Goal: Communication & Community: Answer question/provide support

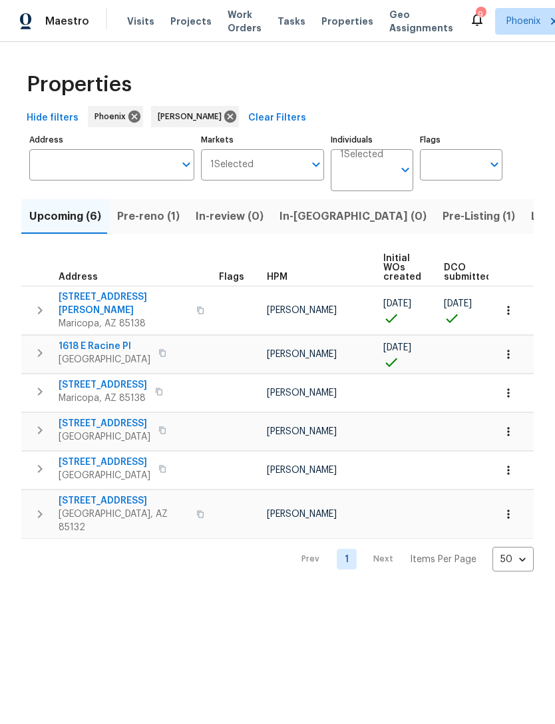
click at [152, 226] on span "Pre-reno (1)" at bounding box center [148, 216] width 63 height 19
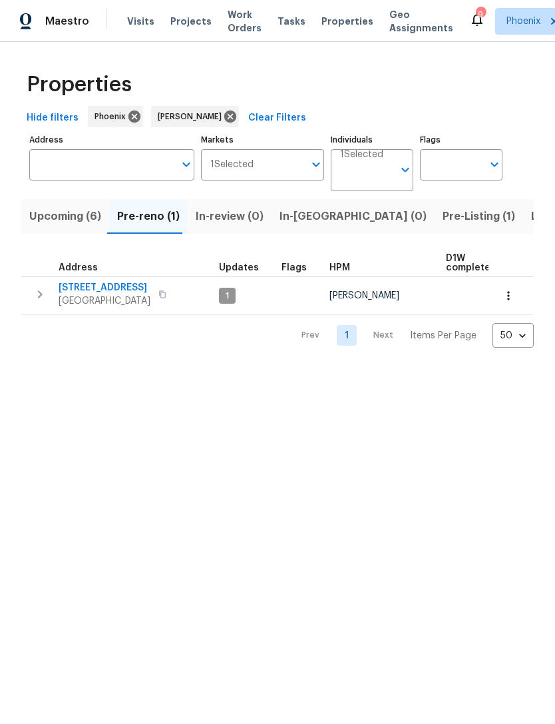
click at [60, 226] on span "Upcoming (6)" at bounding box center [65, 216] width 72 height 19
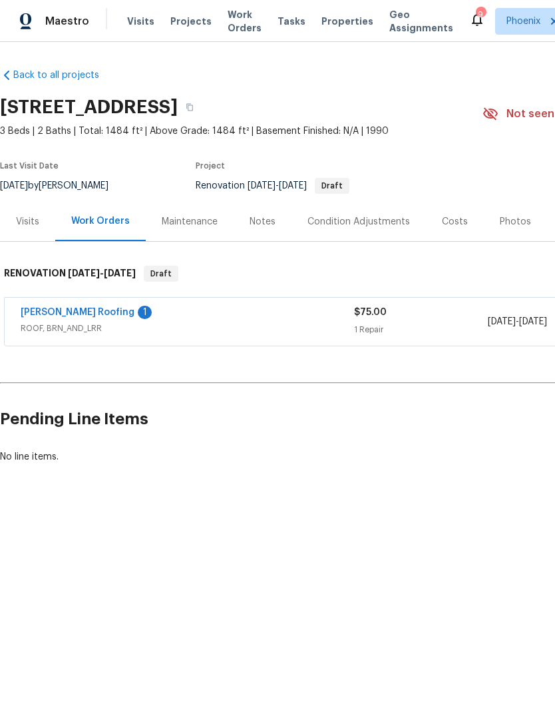
click at [79, 317] on link "Stout Roofing" at bounding box center [78, 312] width 114 height 9
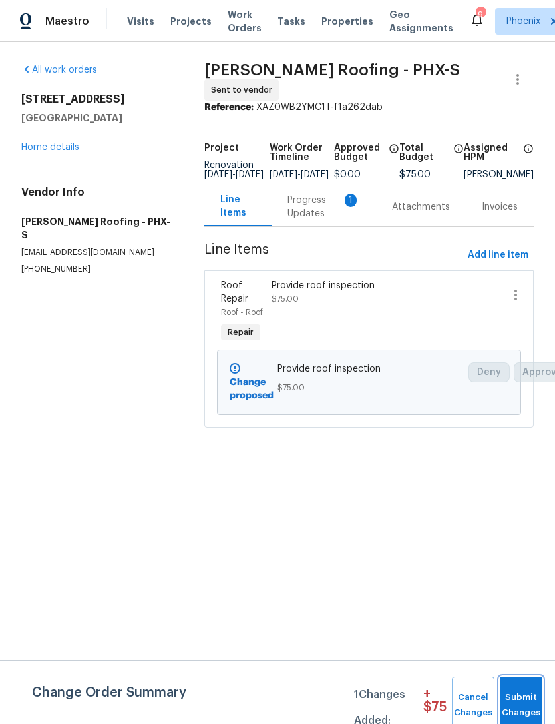
click at [527, 698] on span "Submit Changes" at bounding box center [521, 705] width 29 height 31
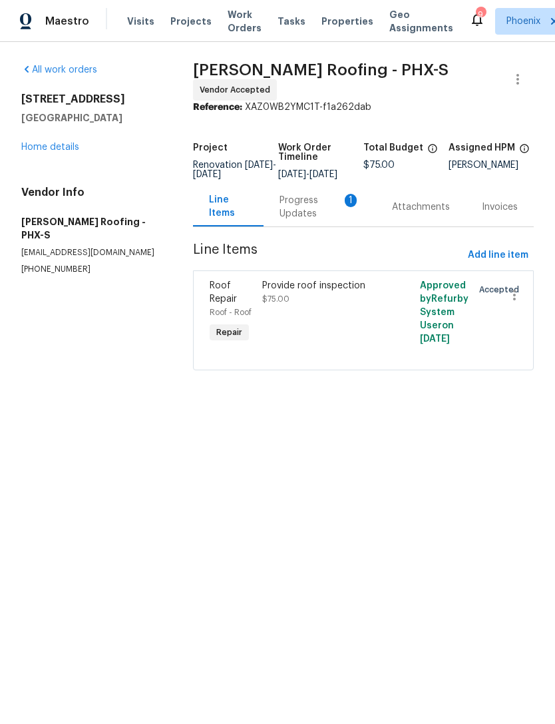
click at [316, 220] on div "Progress Updates 1" at bounding box center [320, 207] width 81 height 27
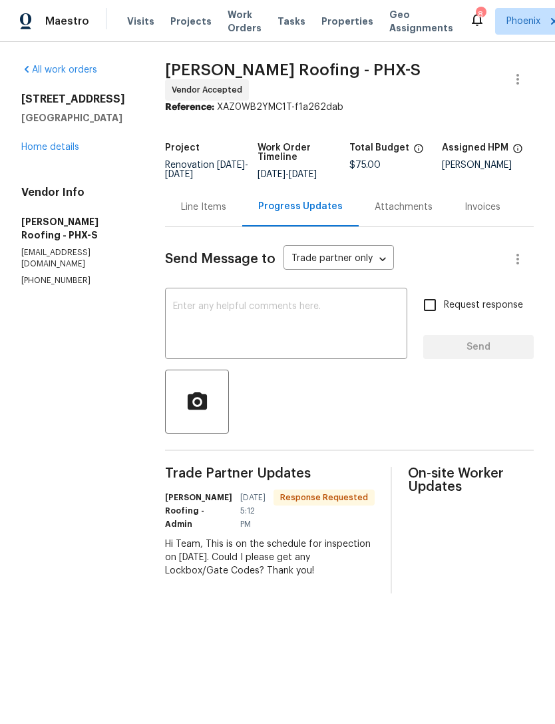
click at [338, 348] on textarea at bounding box center [286, 325] width 226 height 47
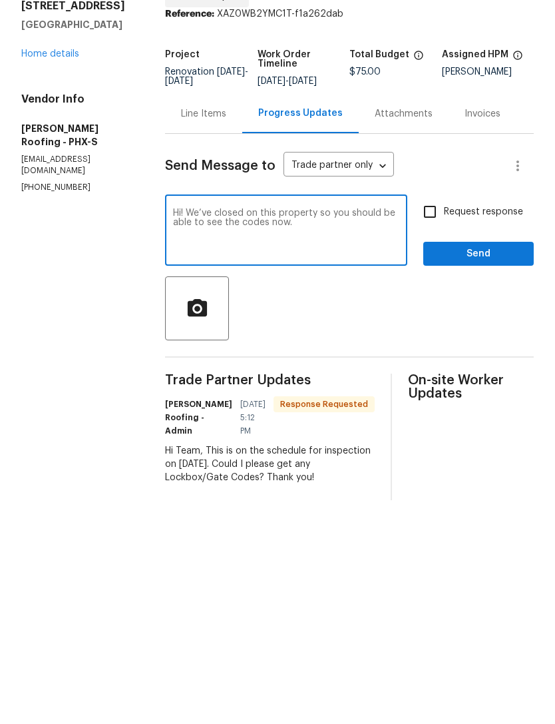
type textarea "Hi! We’ve closed on this property so you should be able to see the codes now."
click at [504, 339] on span "Send" at bounding box center [478, 347] width 89 height 17
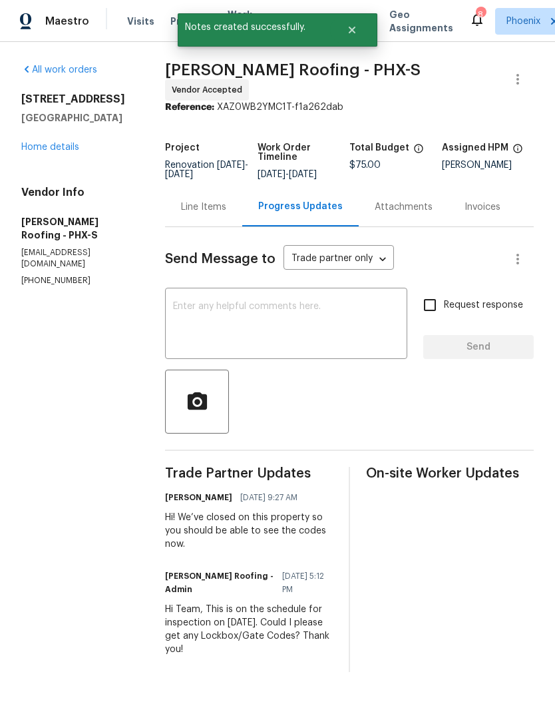
click at [55, 152] on link "Home details" at bounding box center [50, 146] width 58 height 9
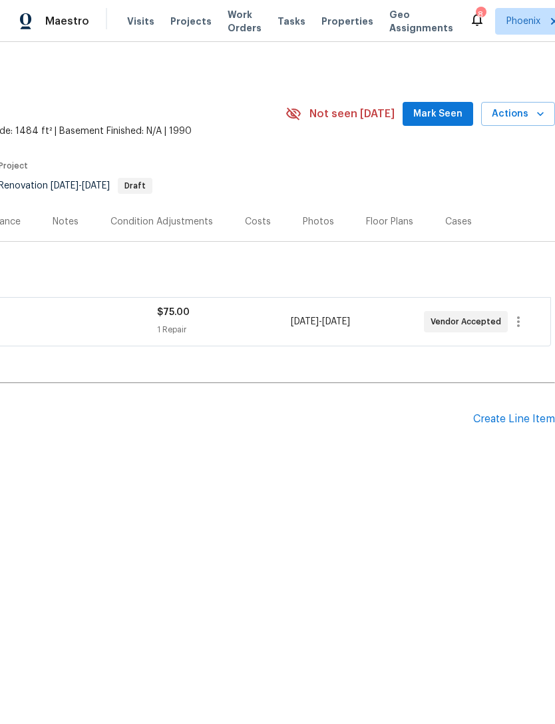
scroll to position [0, 197]
click at [449, 123] on span "Mark Seen" at bounding box center [437, 114] width 49 height 17
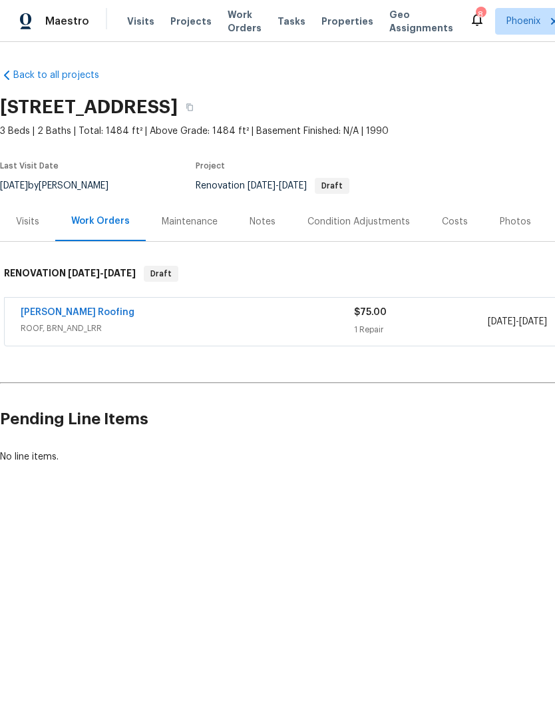
scroll to position [0, 0]
